Goal: Task Accomplishment & Management: Manage account settings

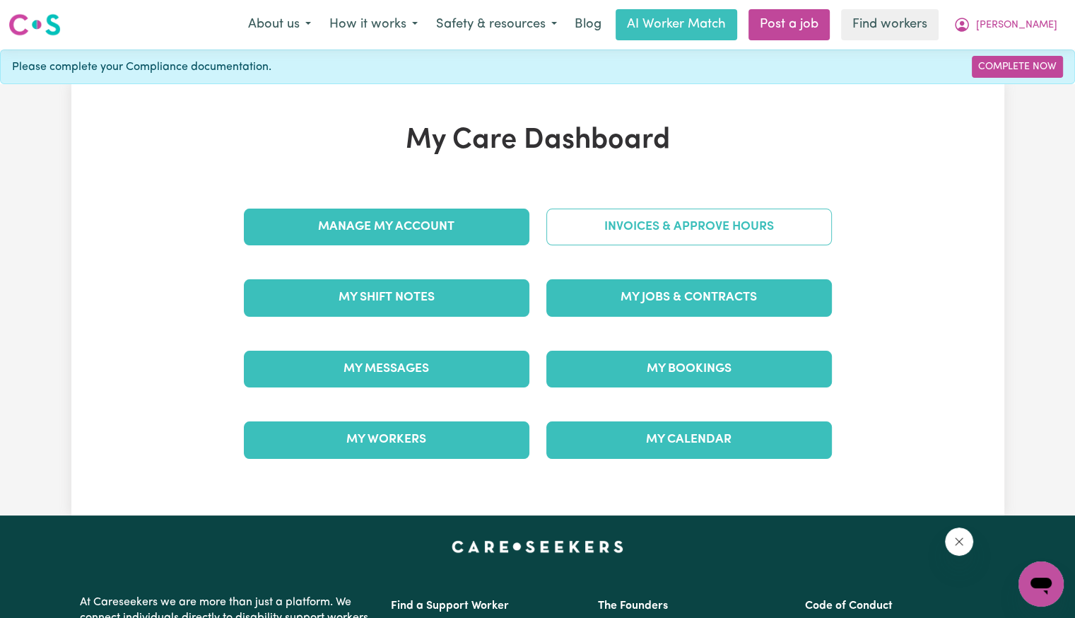
click at [679, 213] on link "Invoices & Approve Hours" at bounding box center [689, 227] width 286 height 37
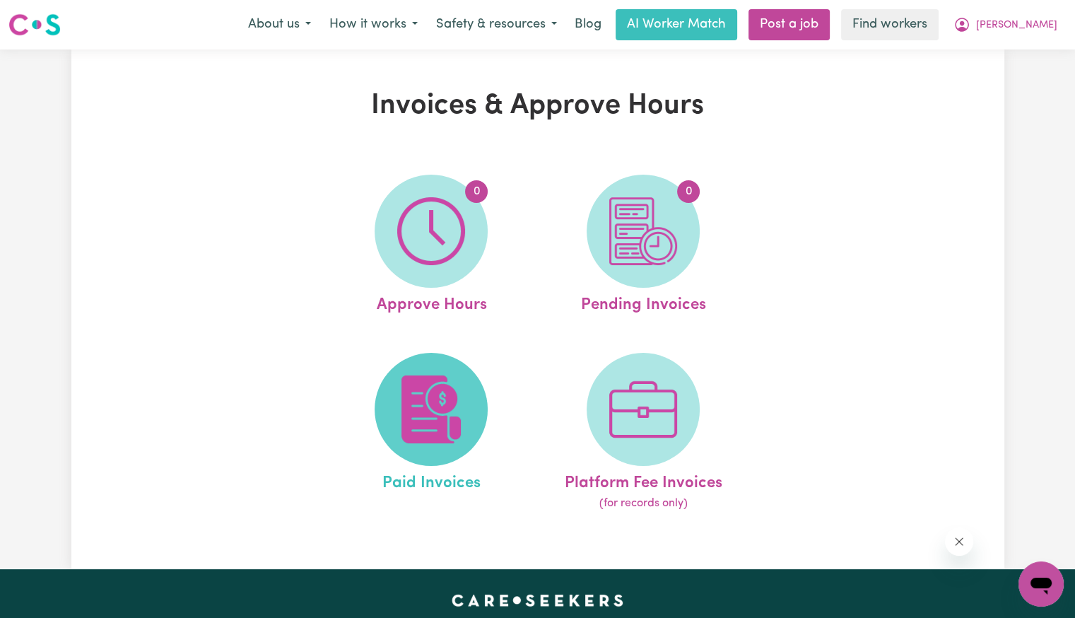
click at [426, 408] on img at bounding box center [431, 409] width 68 height 68
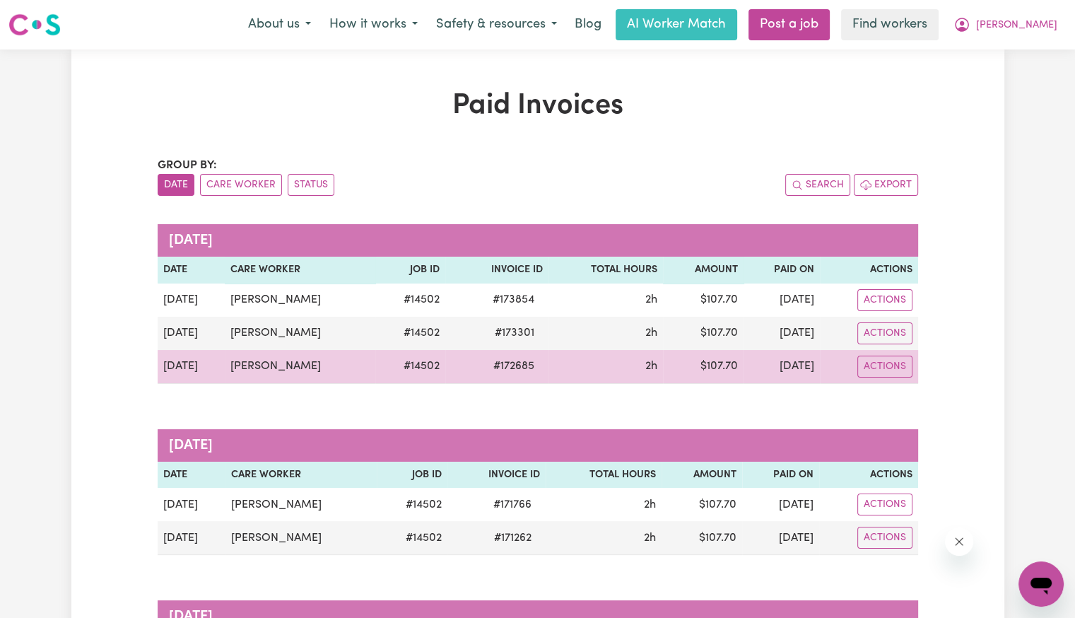
click at [507, 367] on span "# 172685" at bounding box center [514, 366] width 58 height 17
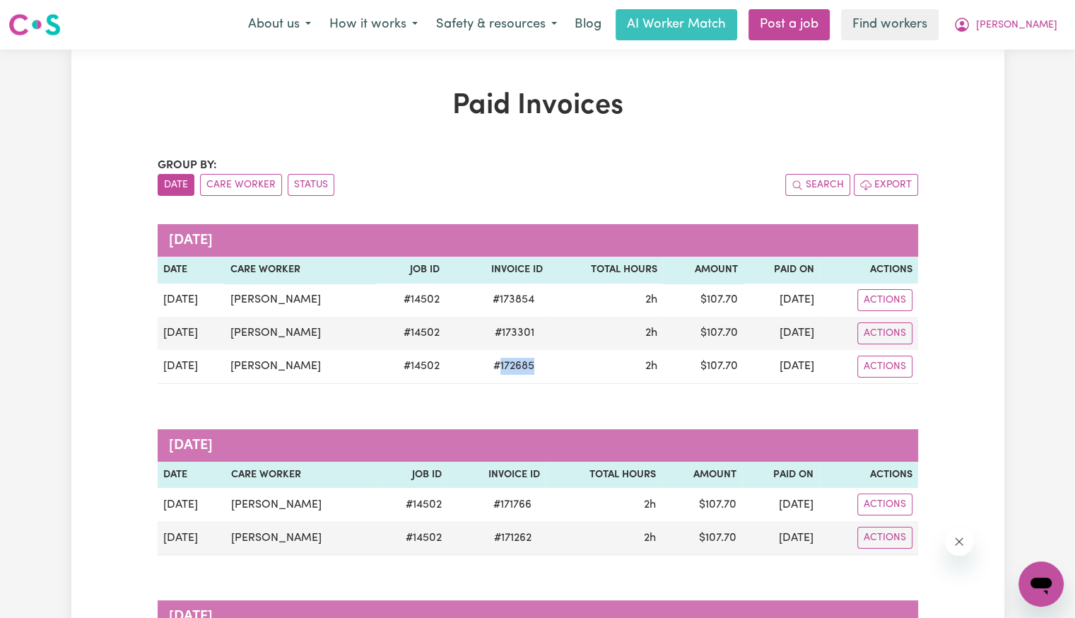
copy span "172685"
click at [1022, 31] on span "[PERSON_NAME]" at bounding box center [1016, 26] width 81 height 16
click at [1005, 78] on link "Logout" at bounding box center [1010, 81] width 112 height 27
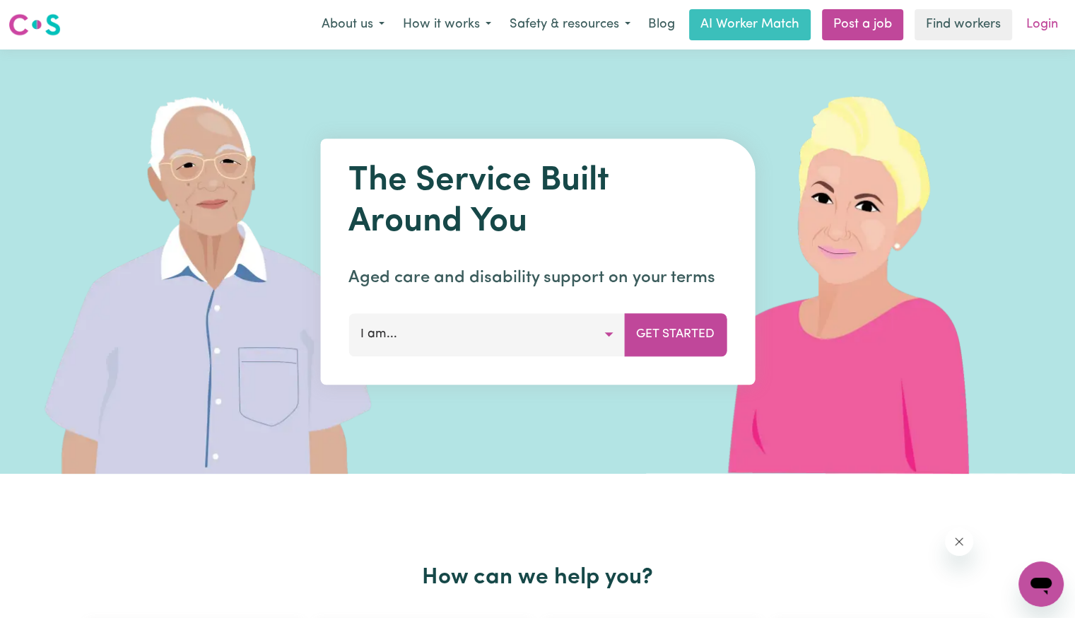
click at [1031, 34] on link "Login" at bounding box center [1042, 24] width 49 height 31
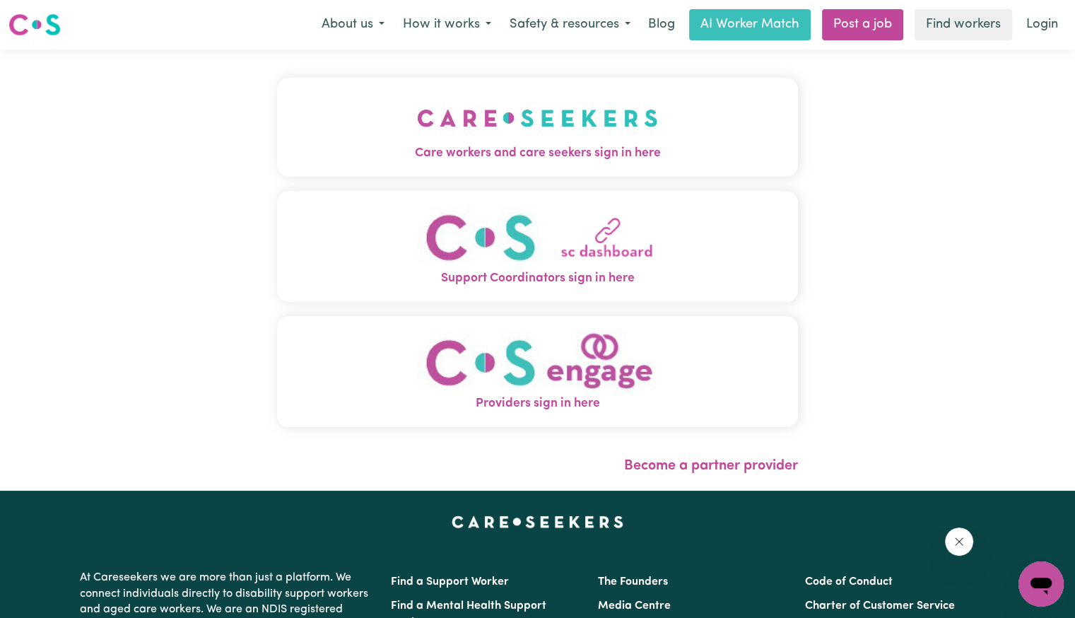
click at [444, 136] on img "Care workers and care seekers sign in here" at bounding box center [537, 118] width 241 height 52
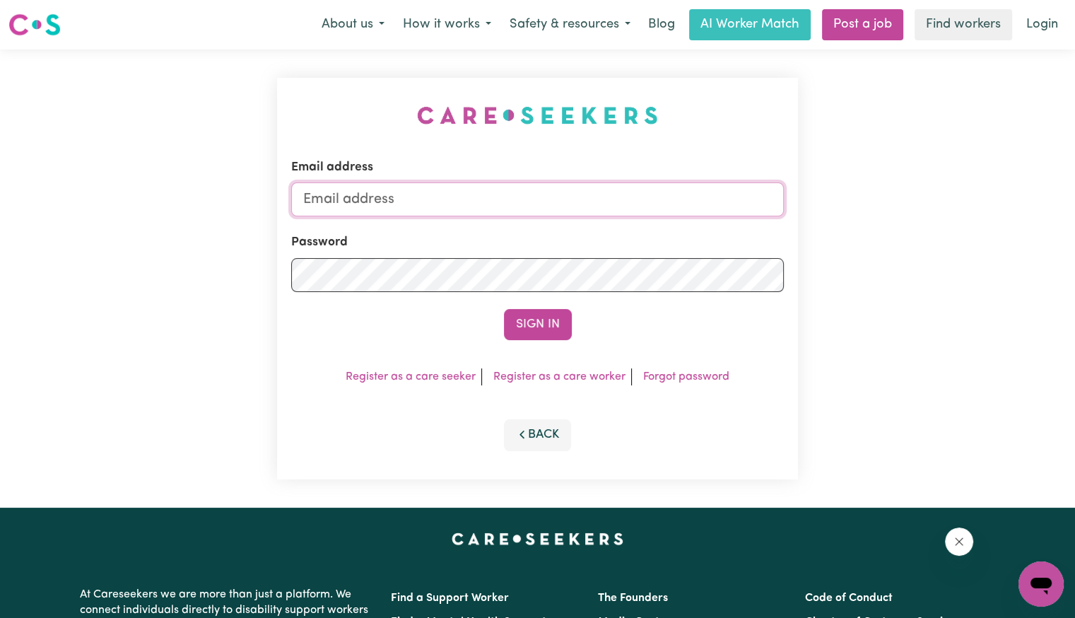
click at [500, 204] on input "Email address" at bounding box center [537, 199] width 493 height 34
drag, startPoint x: 383, startPoint y: 194, endPoint x: 949, endPoint y: 241, distance: 567.4
click at [924, 235] on div "Email address [EMAIL_ADDRESS][DOMAIN_NAME] Password Sign In Register as a care …" at bounding box center [537, 278] width 1075 height 458
paste input "Husnuye"
type input "[EMAIL_ADDRESS][DOMAIN_NAME]"
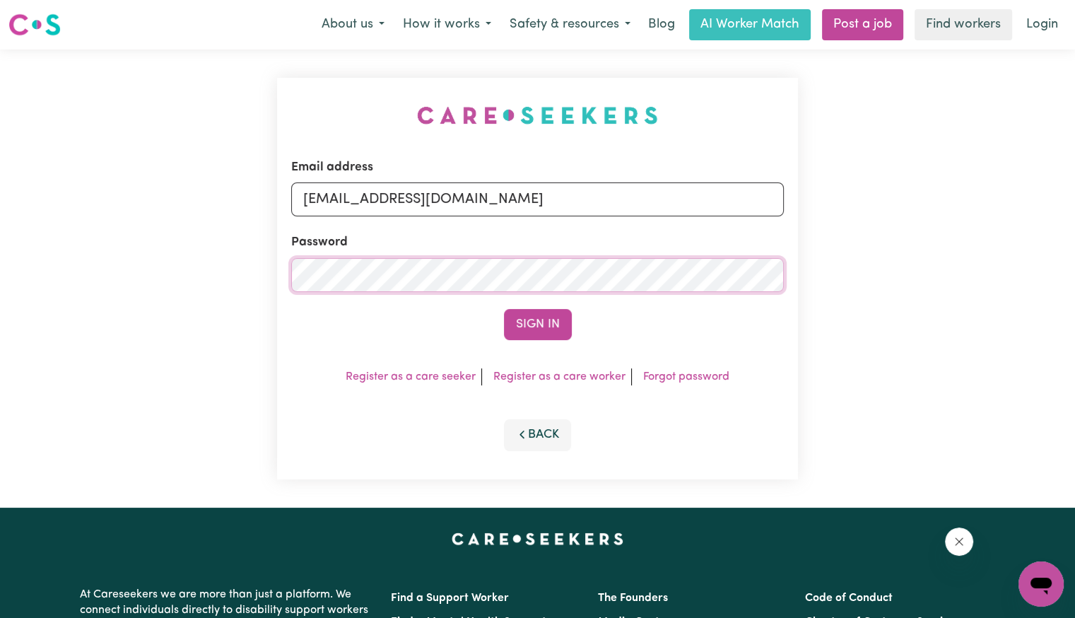
click at [504, 309] on button "Sign In" at bounding box center [538, 324] width 68 height 31
